Goal: Navigation & Orientation: Understand site structure

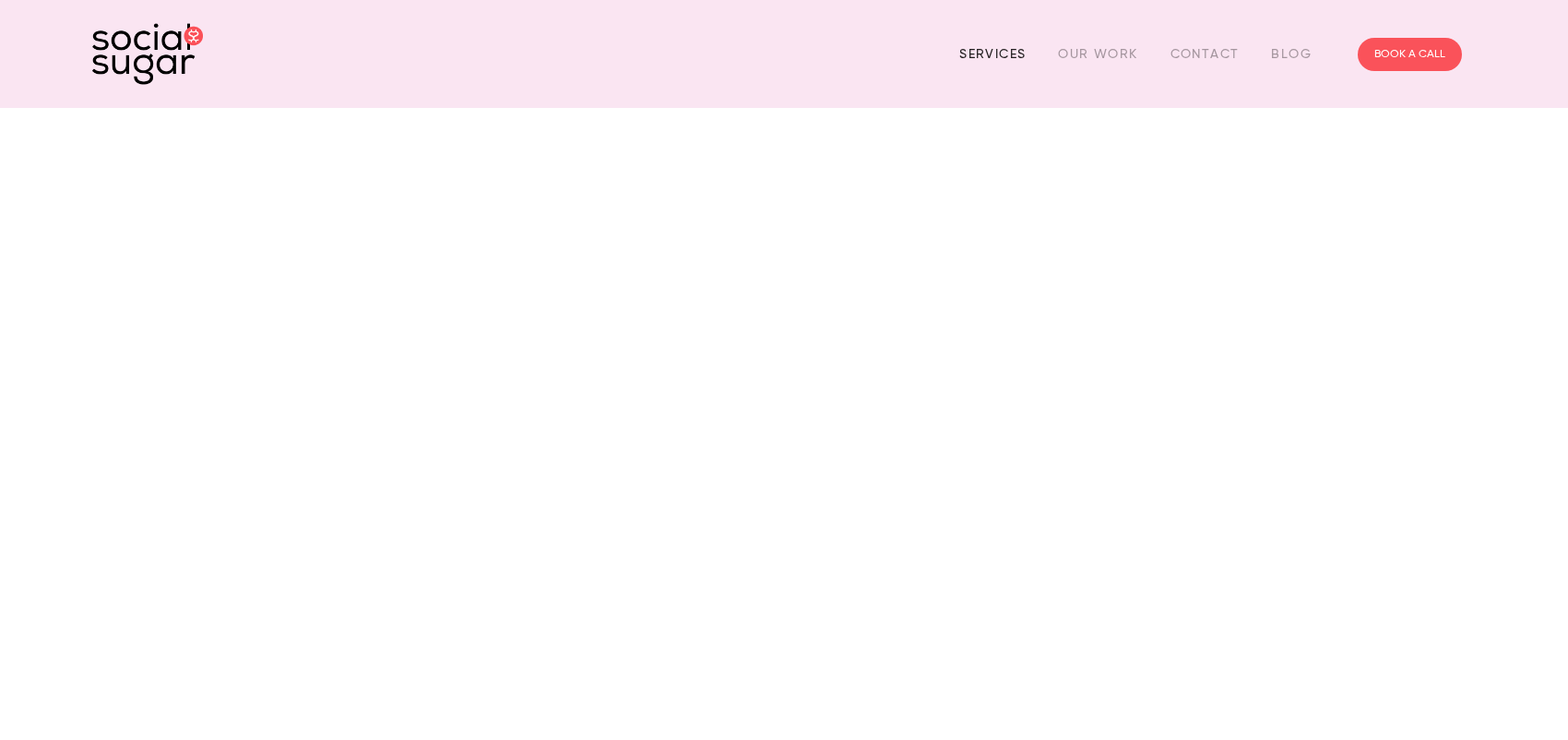
click at [999, 53] on link "Services" at bounding box center [992, 54] width 66 height 29
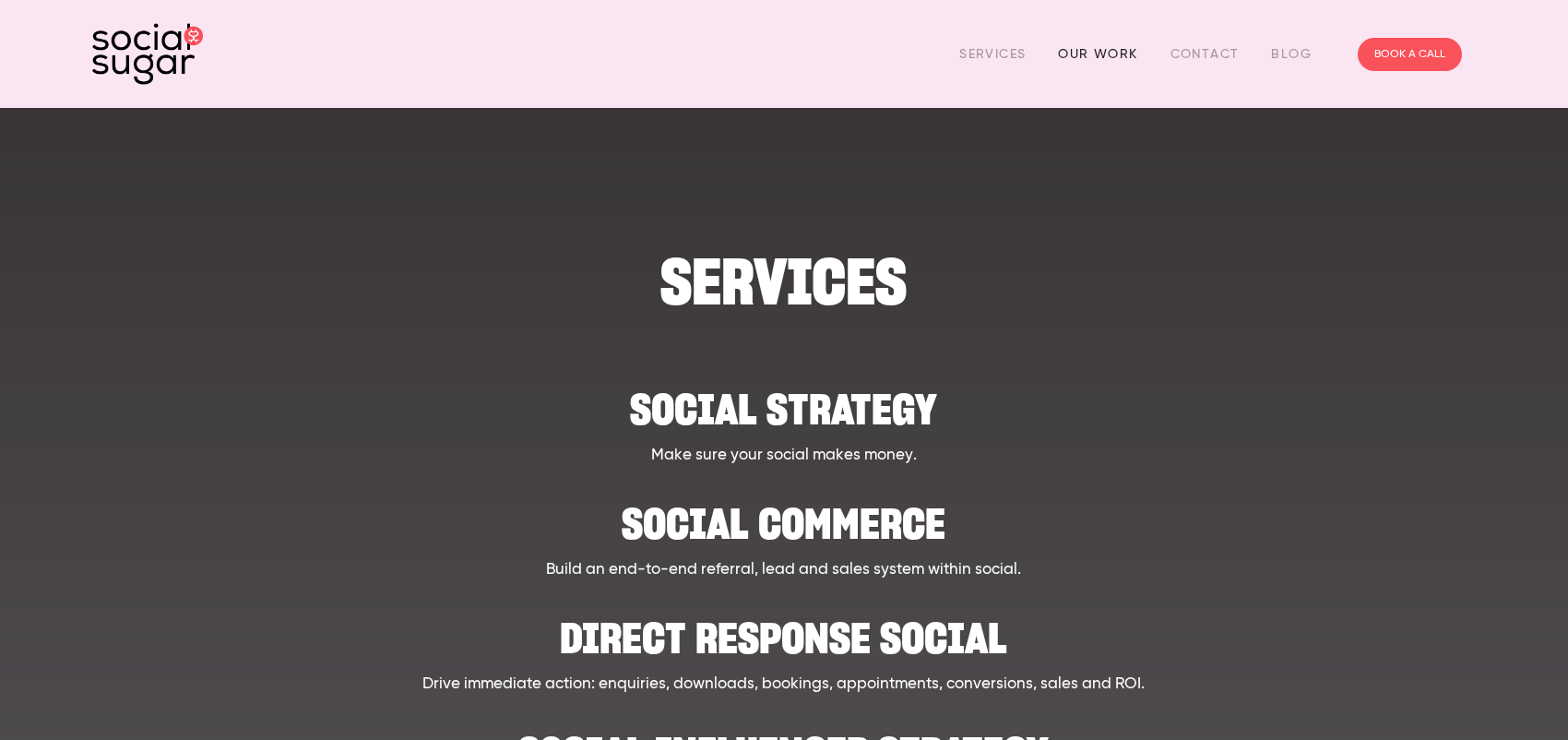
click at [1092, 47] on link "Our Work" at bounding box center [1097, 54] width 80 height 29
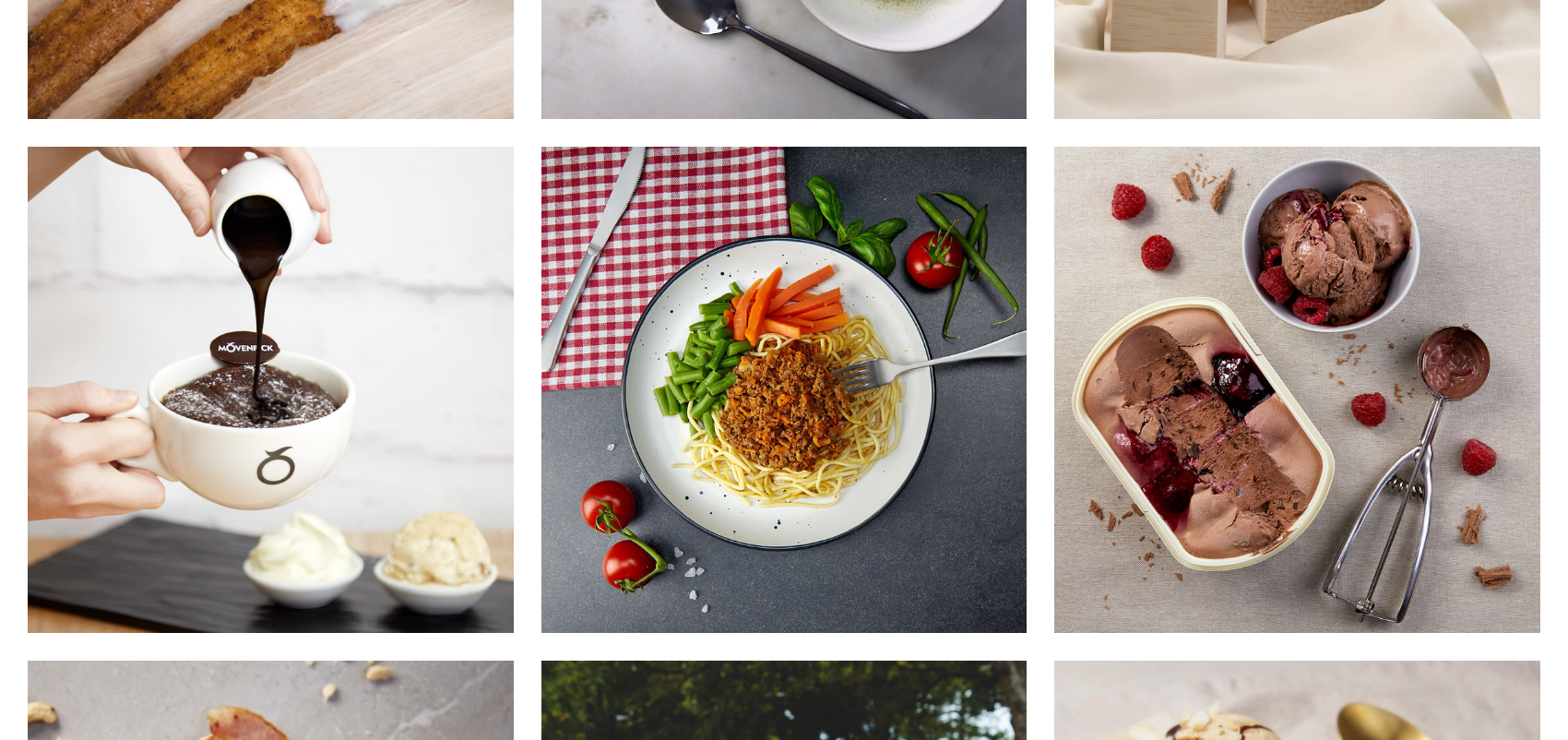
scroll to position [8767, 0]
